Goal: Answer question/provide support: Share knowledge or assist other users

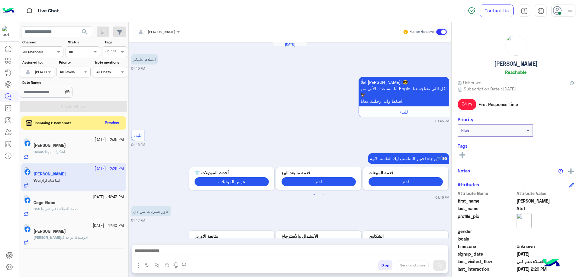
scroll to position [467, 0]
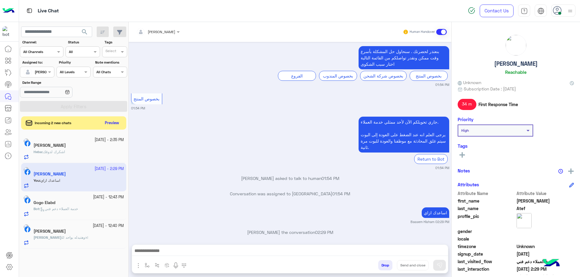
click at [381, 263] on button "Drop" at bounding box center [385, 266] width 14 height 10
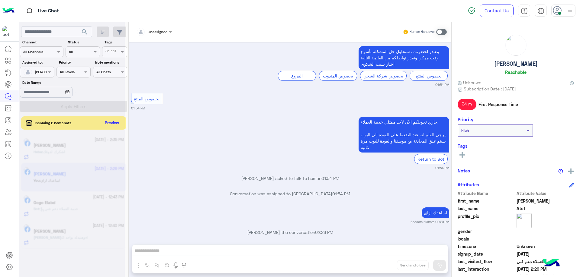
scroll to position [483, 0]
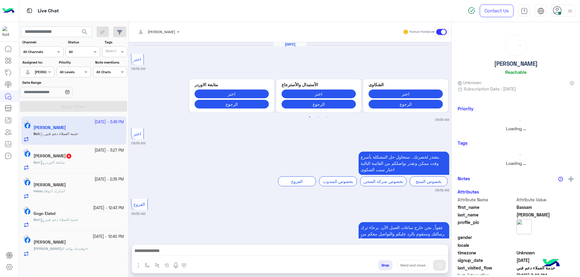
scroll to position [585, 0]
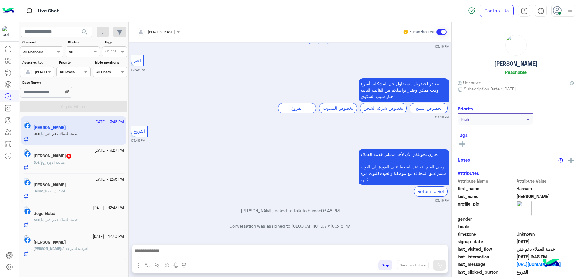
click at [72, 195] on div "Heba : اشكرك لذوقك" at bounding box center [79, 194] width 90 height 11
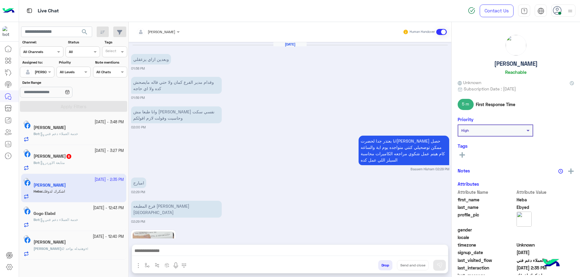
scroll to position [404, 0]
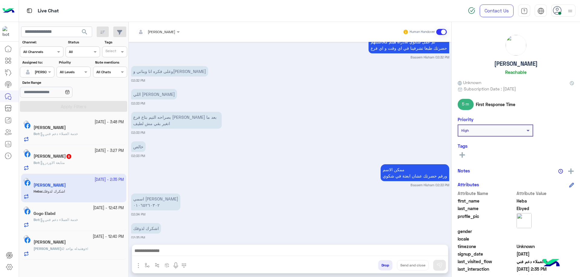
click at [382, 266] on button "Drop" at bounding box center [385, 266] width 14 height 10
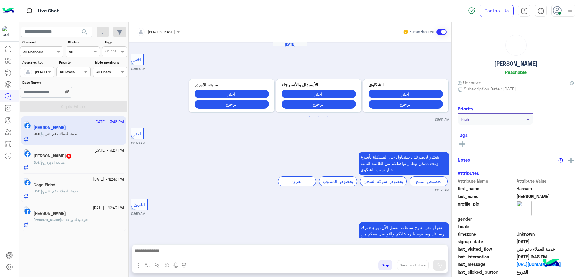
scroll to position [585, 0]
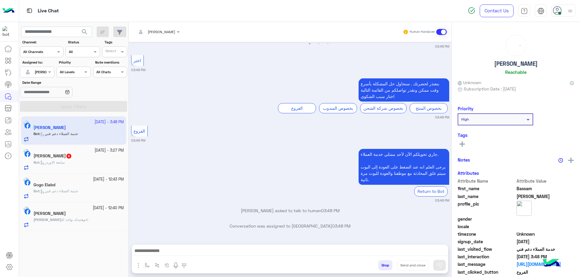
click at [83, 183] on div "Gogo Elabd" at bounding box center [79, 186] width 90 height 6
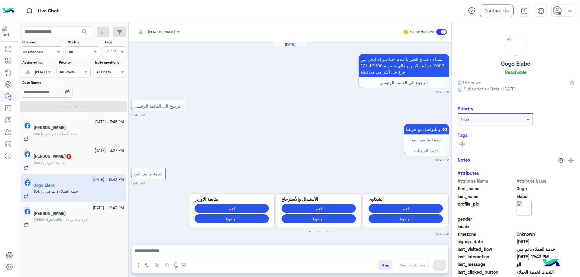
scroll to position [598, 0]
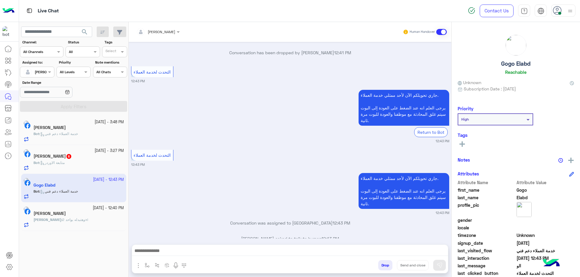
click at [379, 265] on button "Drop" at bounding box center [385, 266] width 14 height 10
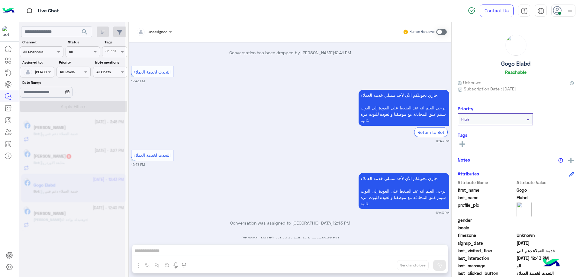
scroll to position [613, 0]
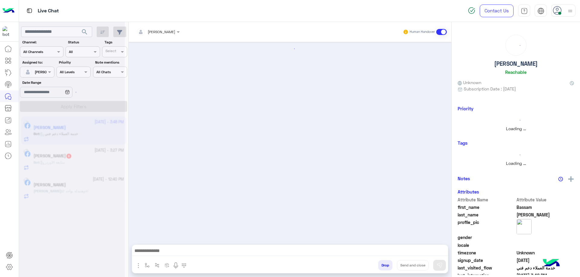
click at [81, 165] on div "Bot : متابعة الاوردر" at bounding box center [79, 165] width 90 height 11
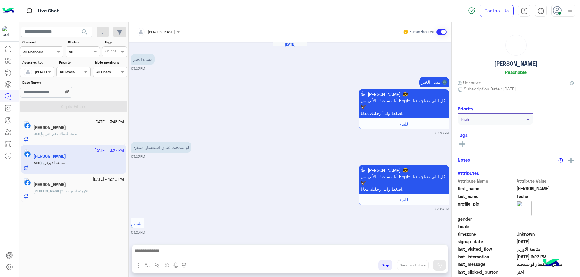
scroll to position [308, 0]
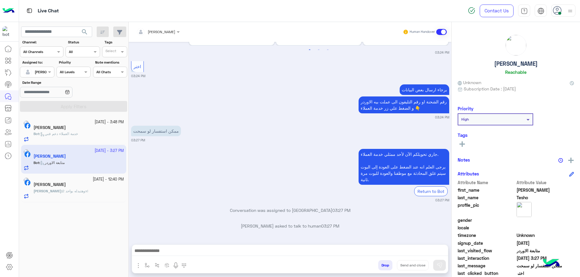
click at [184, 247] on div at bounding box center [290, 252] width 316 height 15
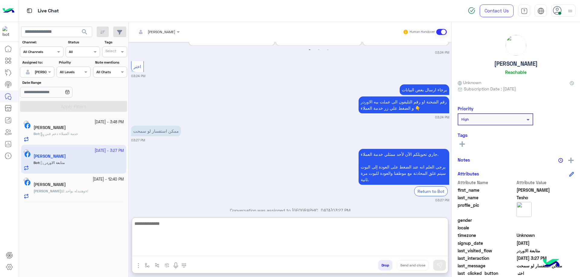
click at [182, 253] on textarea at bounding box center [290, 238] width 316 height 36
type textarea "**********"
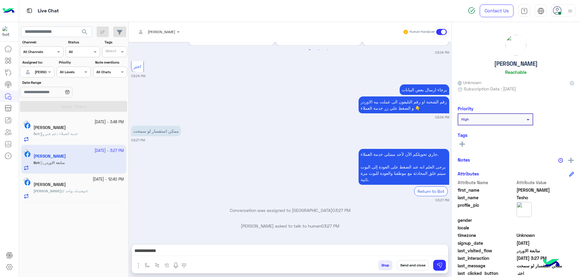
click at [73, 137] on p "Bot : خدمة العملاء دعم فني" at bounding box center [56, 133] width 44 height 5
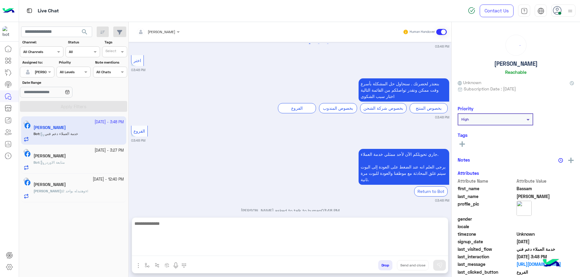
click at [181, 250] on textarea at bounding box center [290, 238] width 316 height 36
paste textarea "**********"
type textarea "**********"
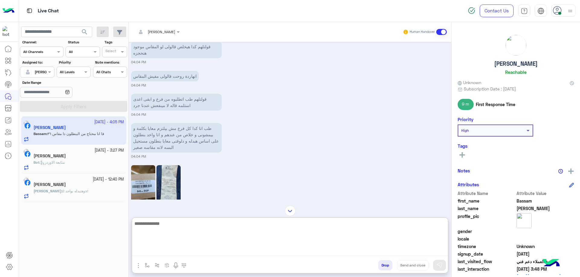
scroll to position [994, 0]
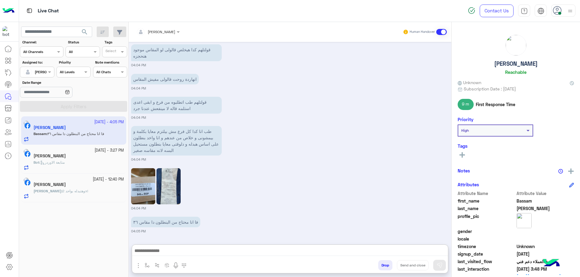
click at [169, 168] on img at bounding box center [168, 186] width 24 height 36
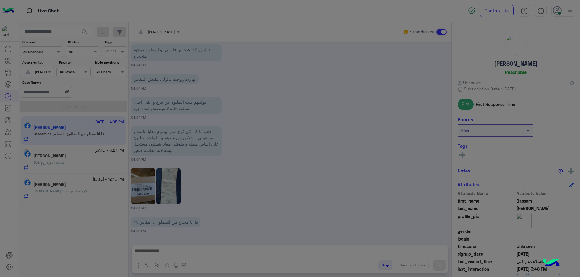
scroll to position [967, 0]
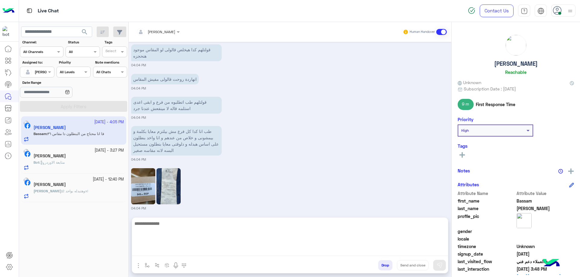
click at [176, 248] on textarea at bounding box center [290, 238] width 316 height 36
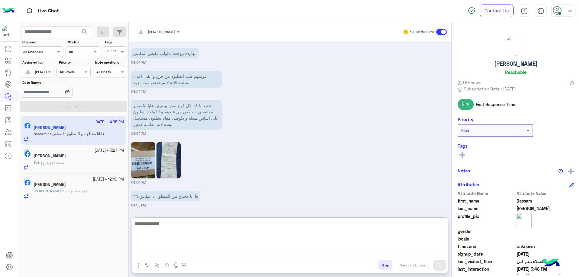
scroll to position [994, 0]
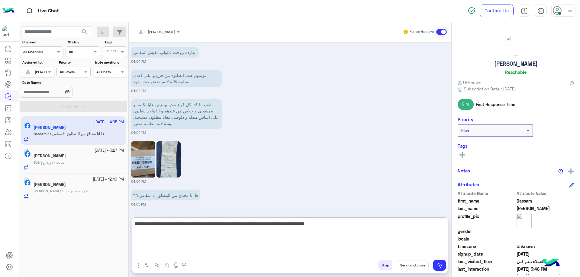
type textarea "**********"
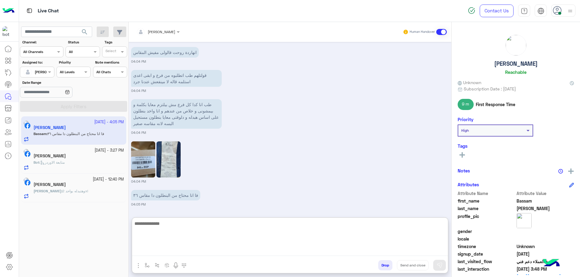
scroll to position [1029, 0]
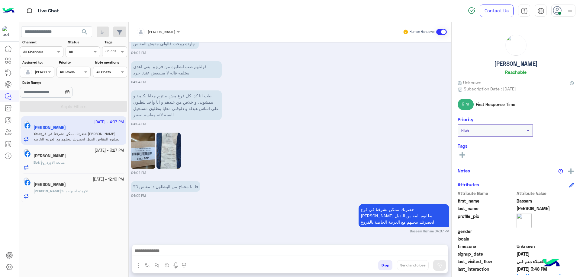
click at [99, 153] on small "[DATE] - 3:27 PM" at bounding box center [108, 151] width 29 height 6
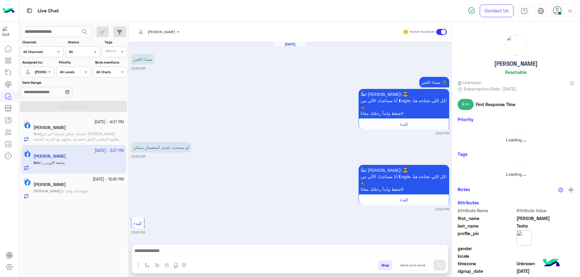
scroll to position [308, 0]
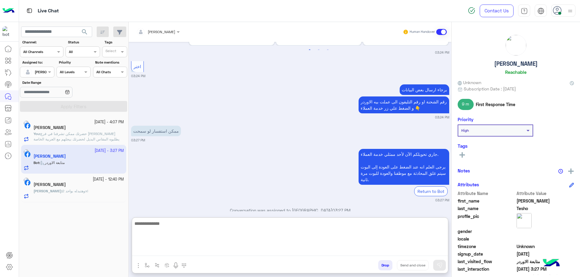
click at [201, 249] on textarea at bounding box center [290, 238] width 316 height 36
type textarea "**********"
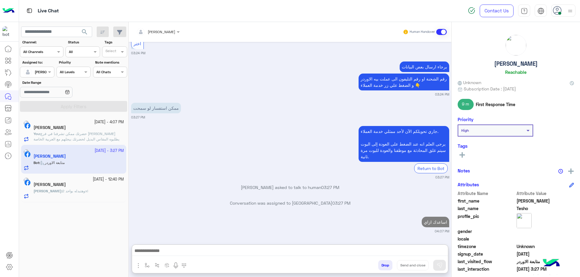
click at [77, 136] on span "حضرتك ممكن تشرفنا في فرع [PERSON_NAME] يطلبوه المقاس البديل لحضرتك بيجلهم مع ال…" at bounding box center [77, 139] width 86 height 15
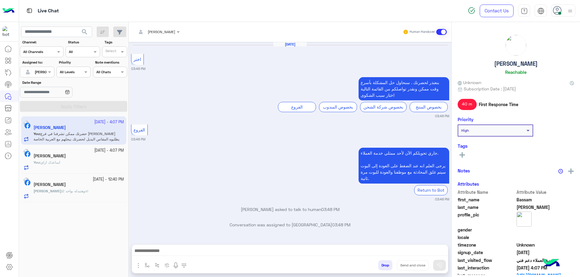
scroll to position [416, 0]
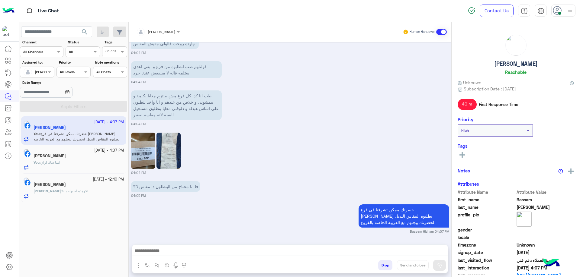
click at [512, 64] on h5 "[PERSON_NAME]" at bounding box center [515, 63] width 43 height 7
copy h5 "[PERSON_NAME]"
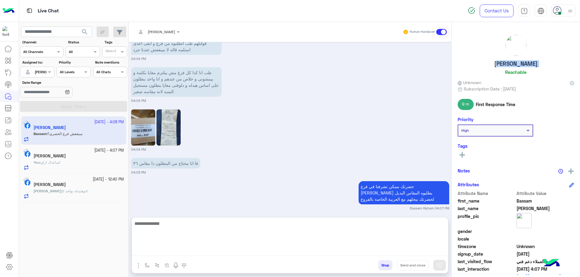
click at [197, 254] on textarea at bounding box center [290, 238] width 316 height 36
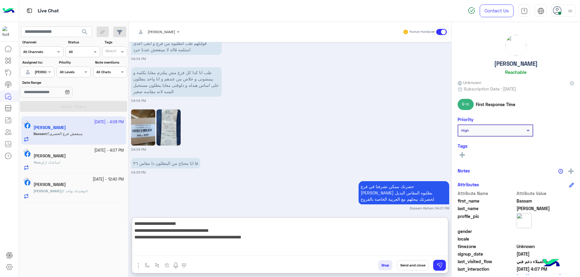
type textarea "**********"
